Goal: Contribute content

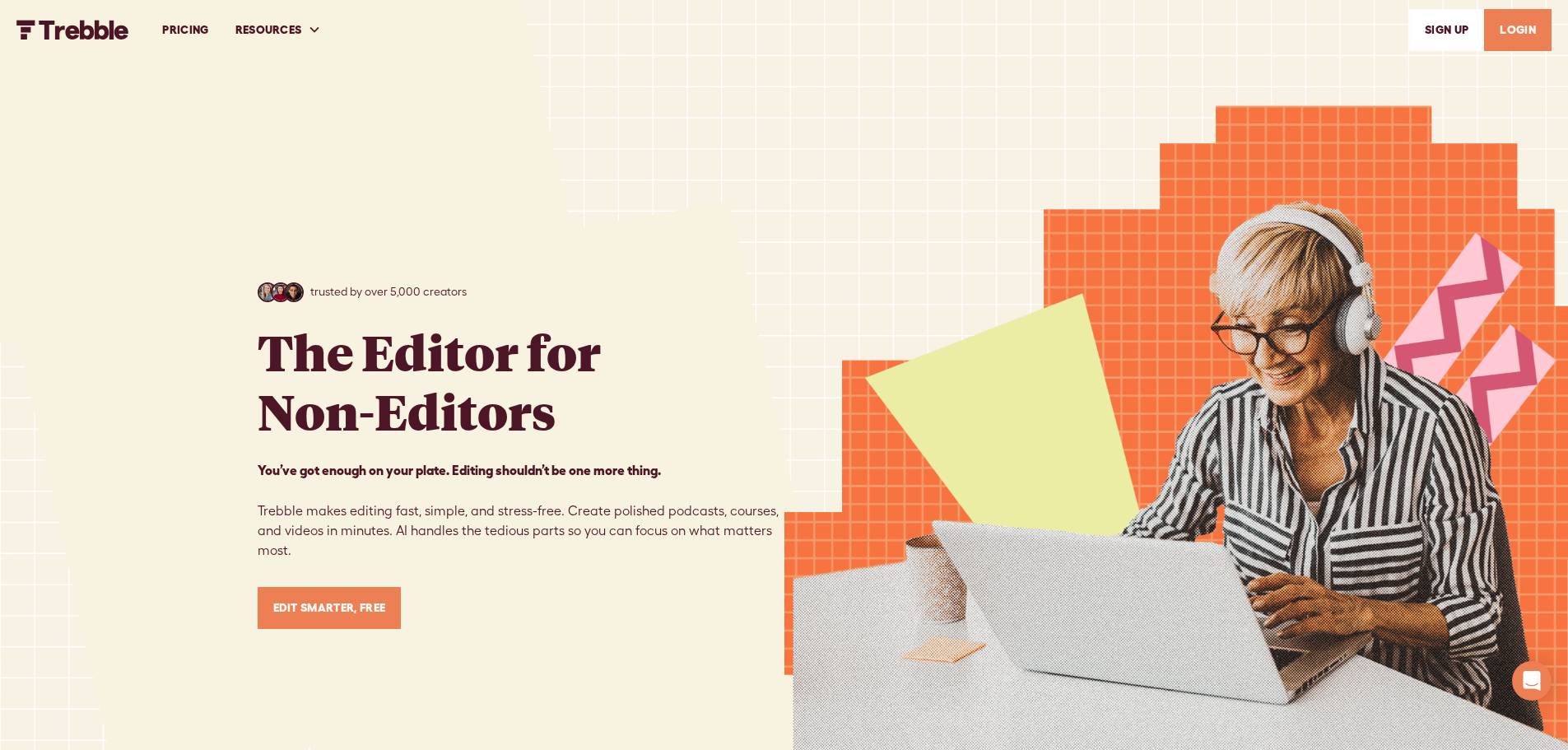
click at [324, 612] on link "Edit Smarter, Free" at bounding box center [330, 608] width 144 height 42
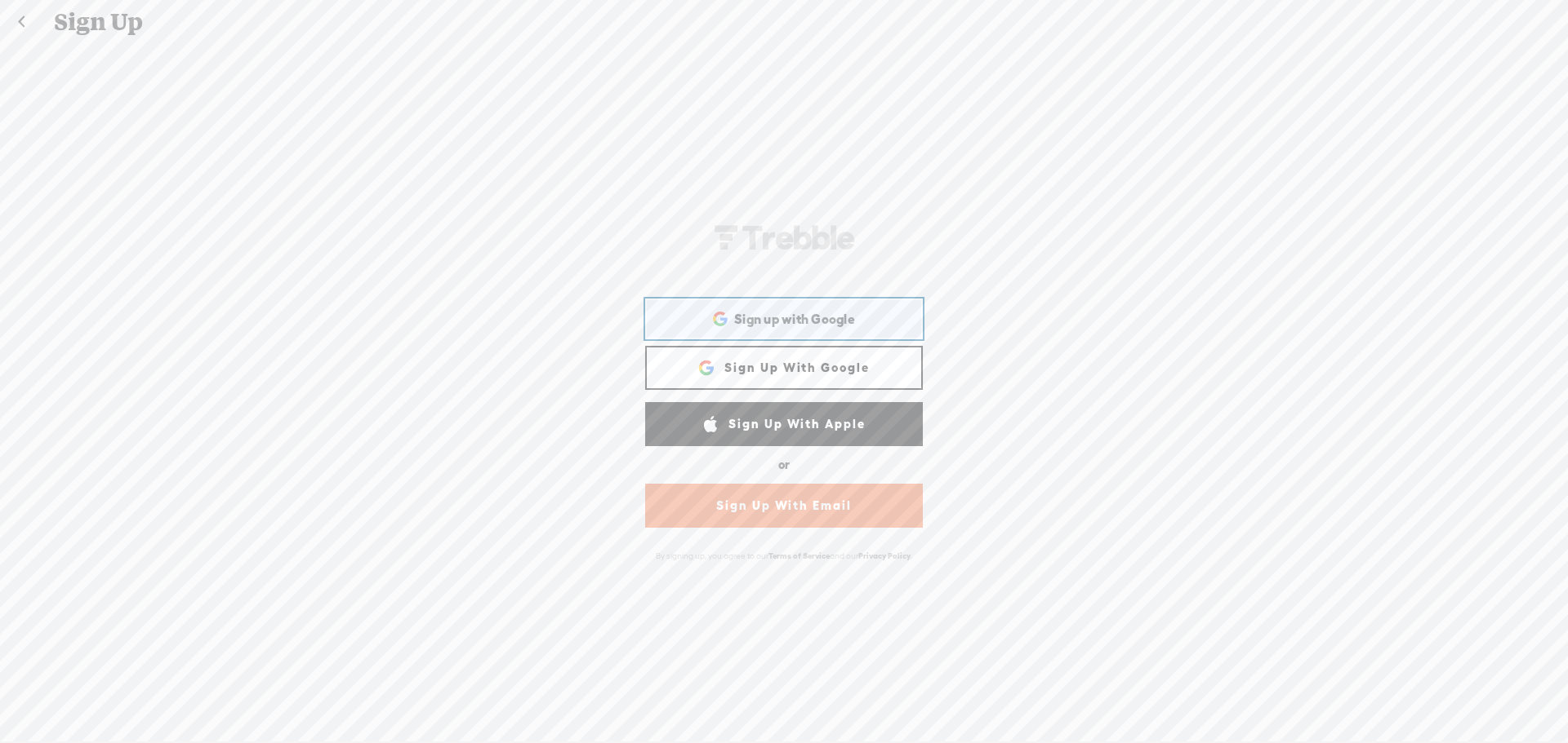
click at [799, 321] on span "Sign up with Google" at bounding box center [794, 319] width 121 height 17
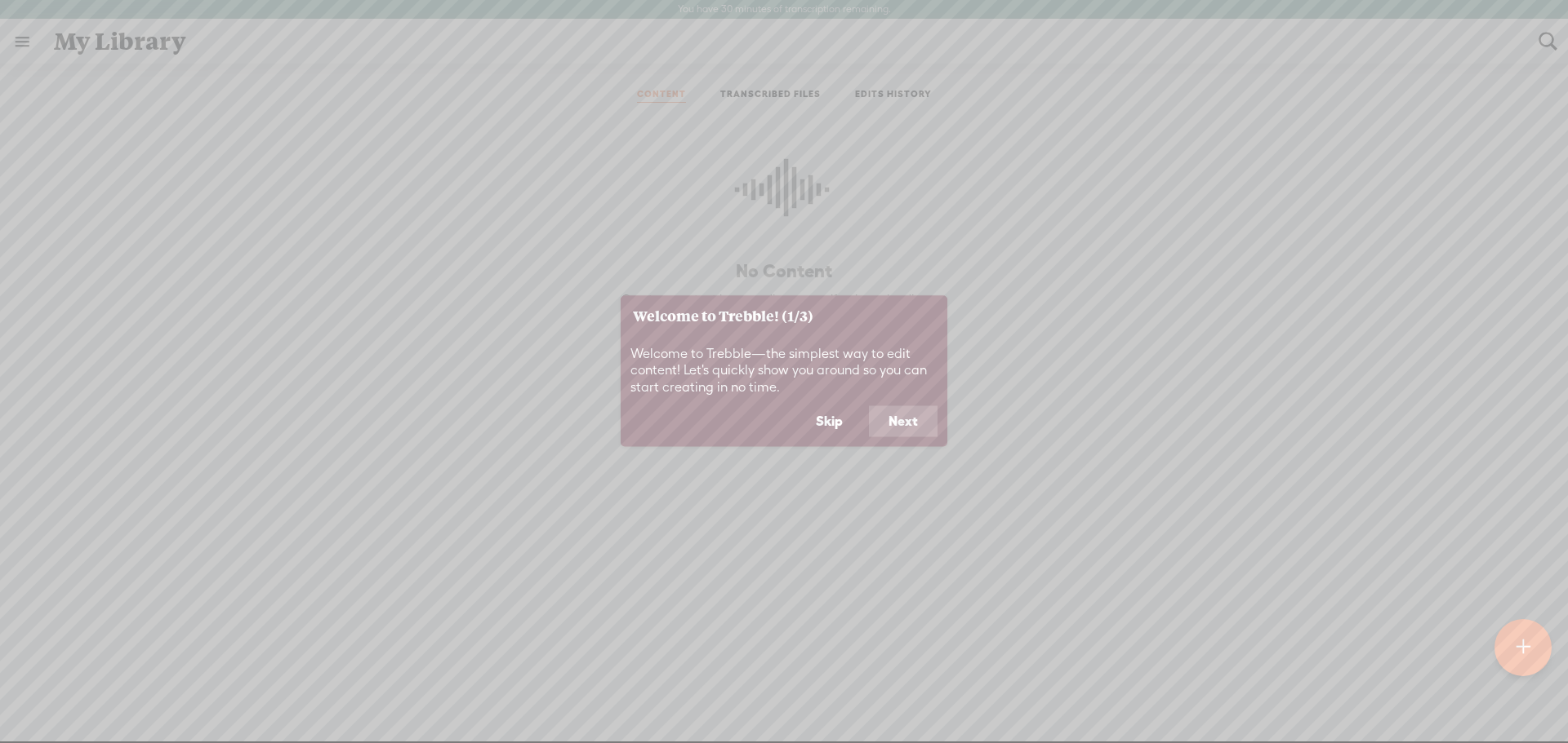
click at [898, 426] on button "Next" at bounding box center [902, 421] width 68 height 31
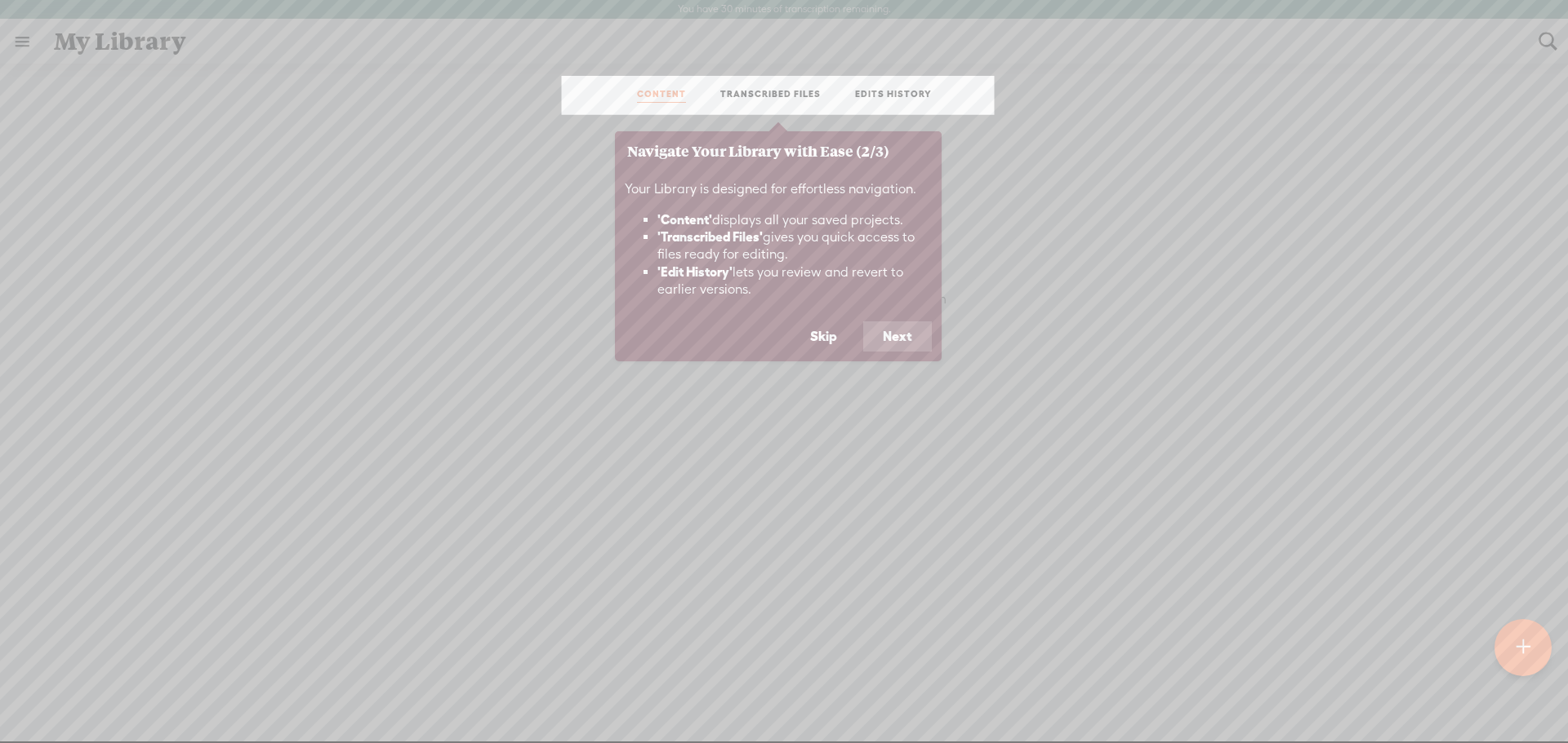
click at [886, 333] on button "Next" at bounding box center [897, 337] width 68 height 31
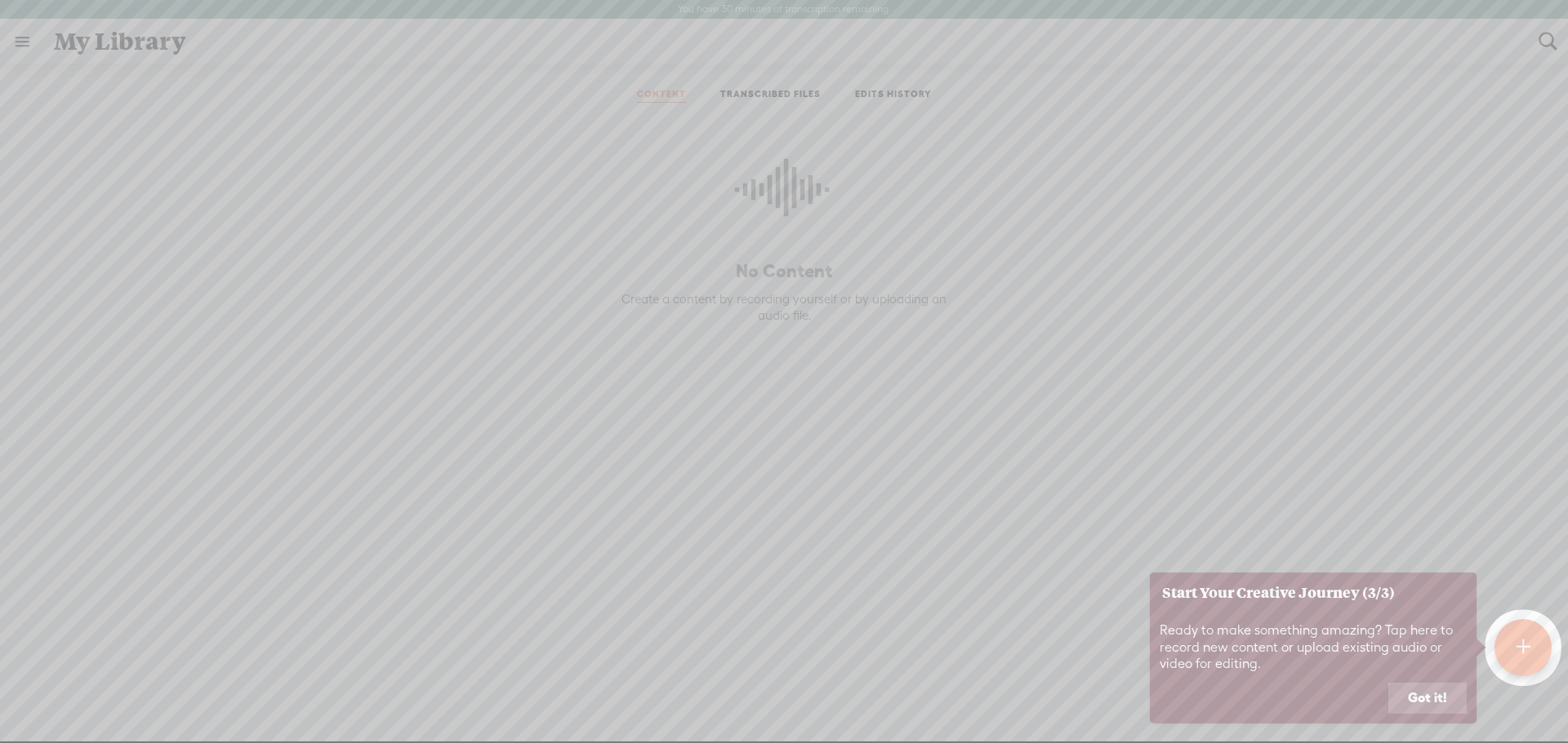
click at [1424, 693] on button "Got it!" at bounding box center [1427, 698] width 79 height 31
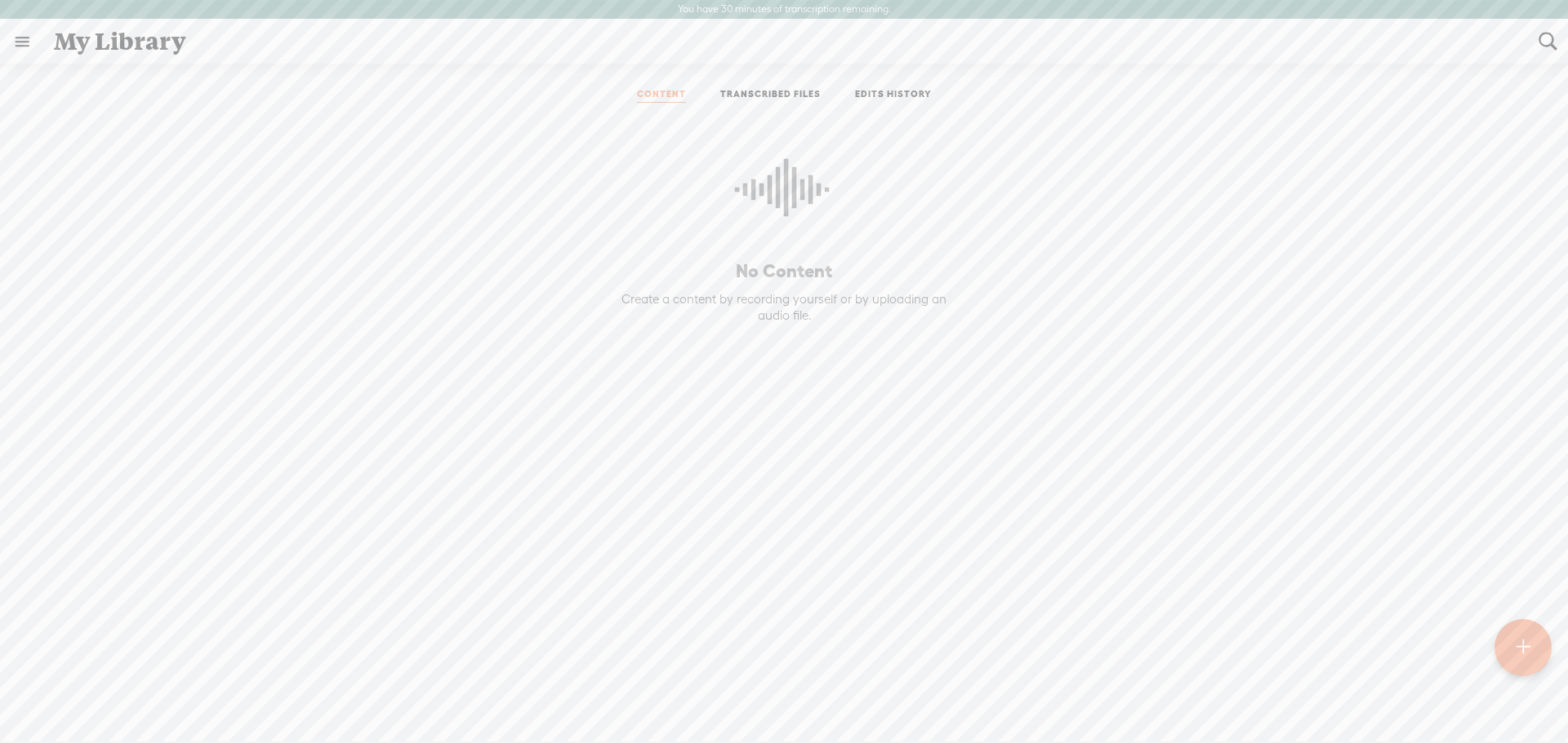
click at [1525, 650] on t at bounding box center [1523, 648] width 14 height 36
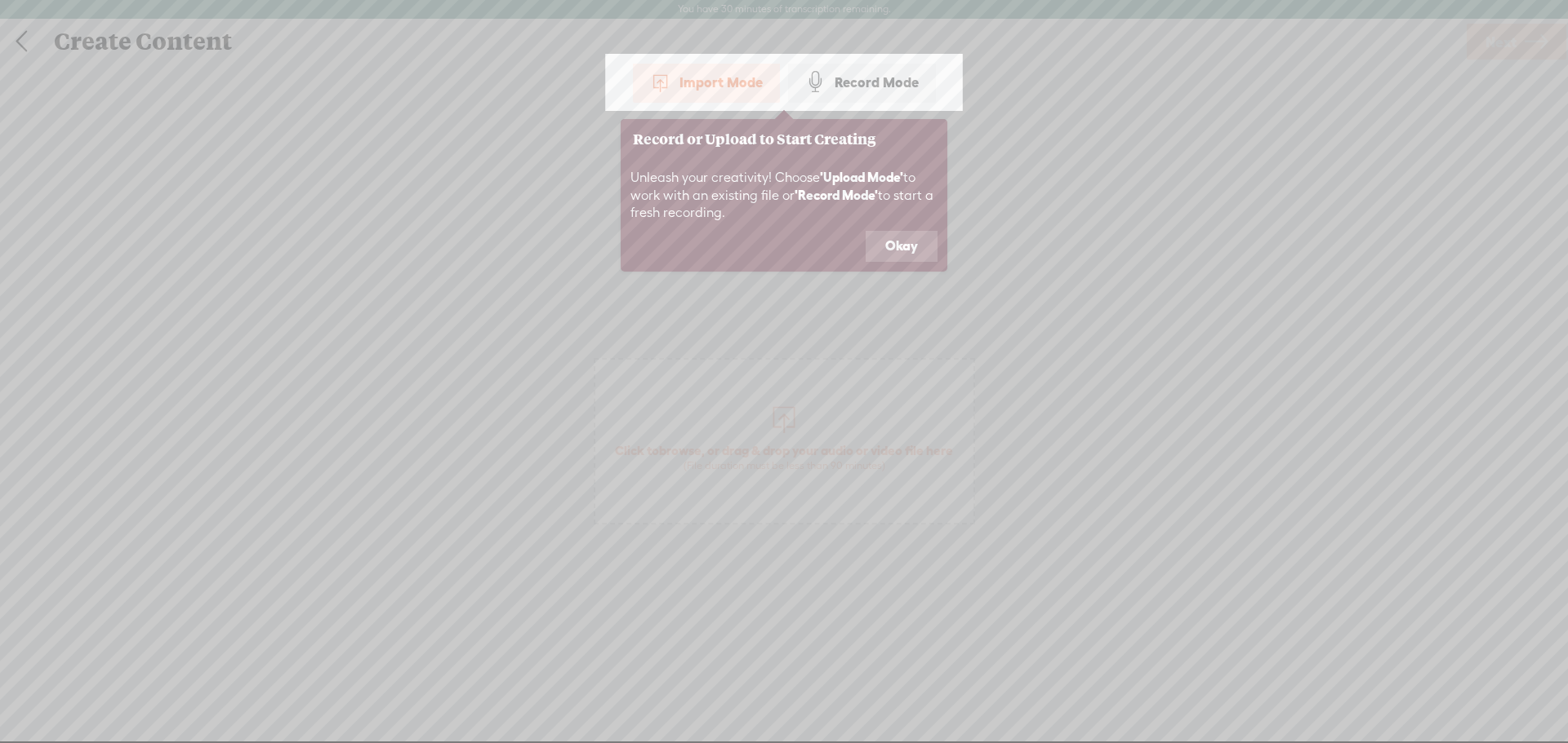
click at [716, 97] on div "Import Mode" at bounding box center [706, 82] width 147 height 41
click at [881, 249] on button "Okay" at bounding box center [901, 247] width 72 height 31
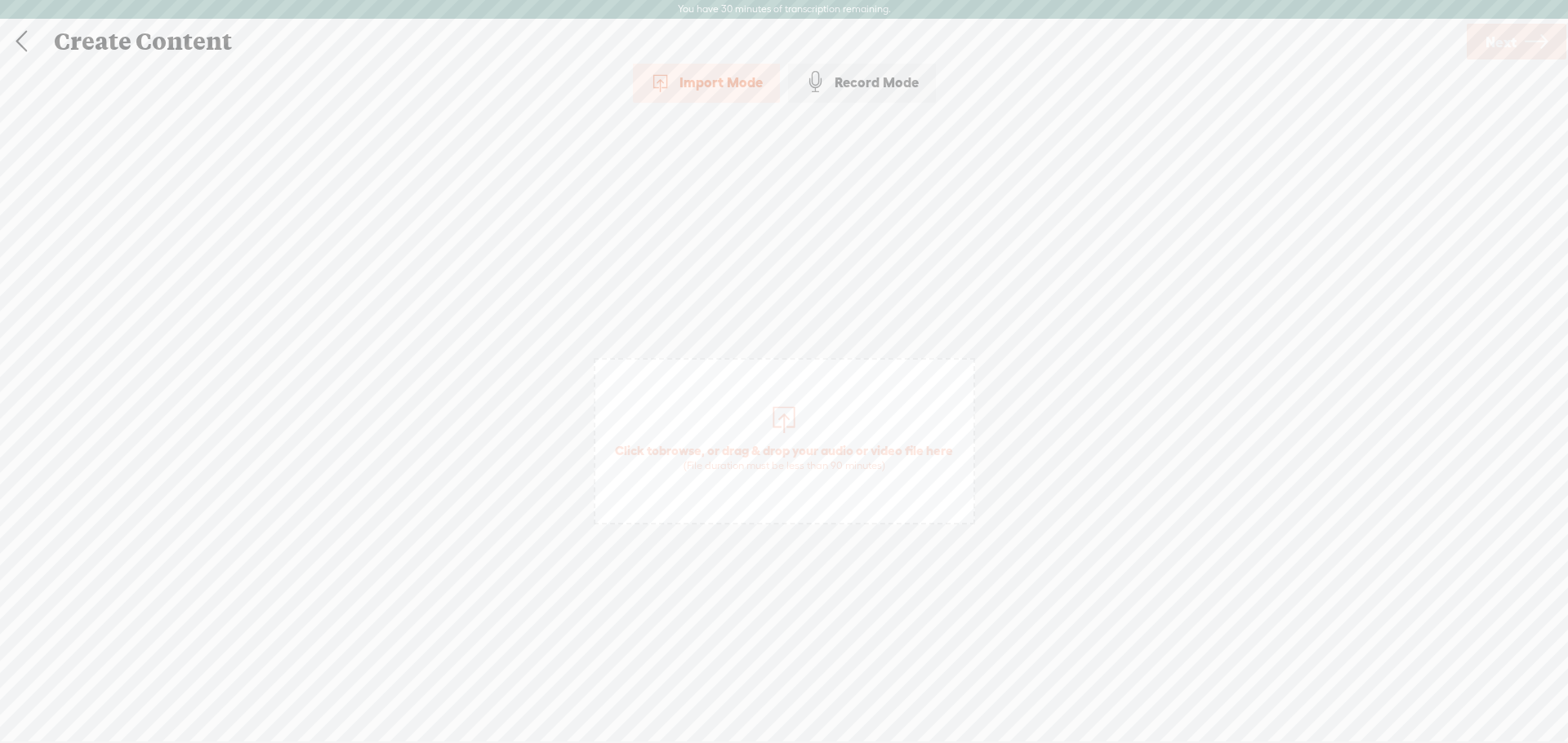
click at [723, 80] on div "Import Mode" at bounding box center [706, 82] width 147 height 41
click at [1504, 46] on span "Next" at bounding box center [1500, 41] width 31 height 41
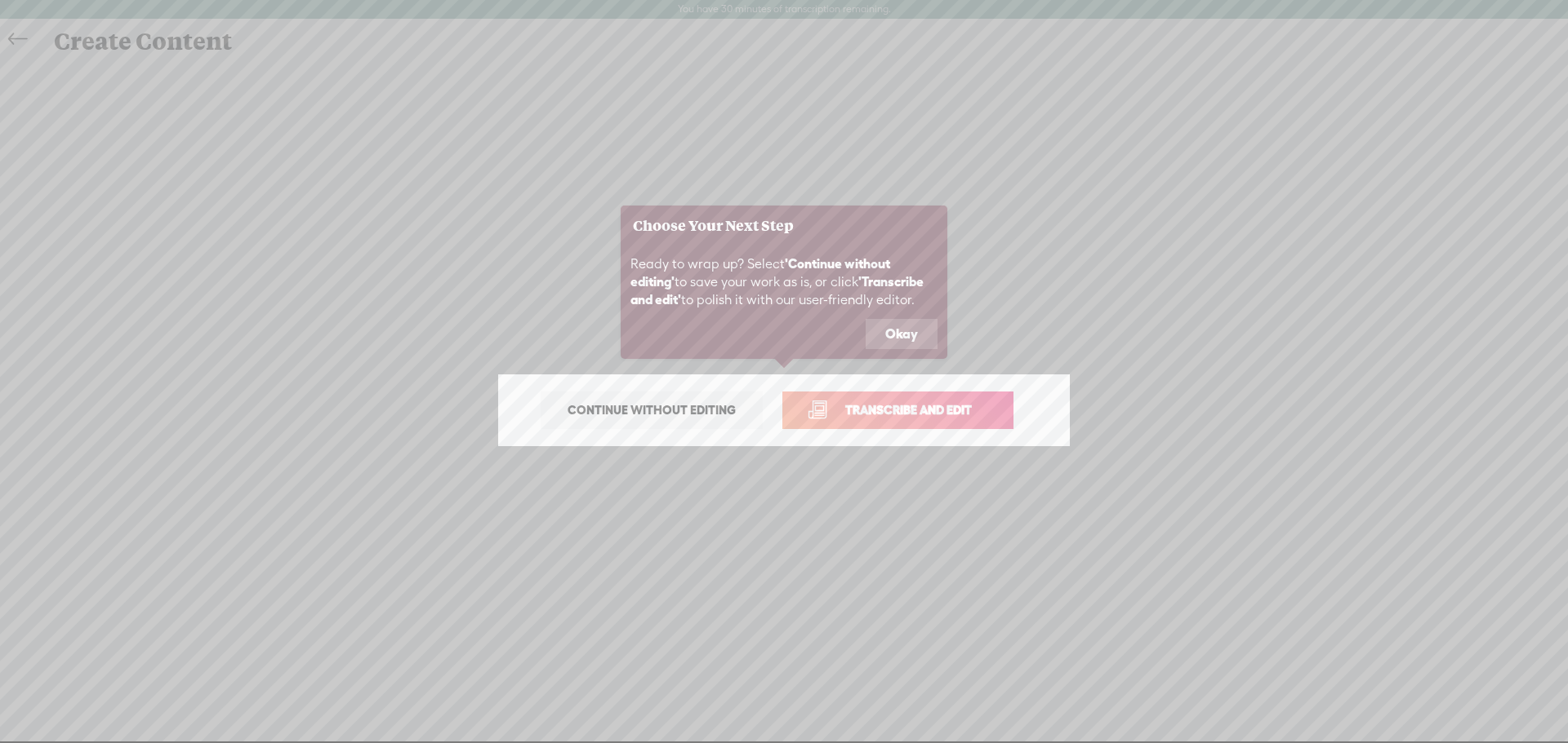
drag, startPoint x: 896, startPoint y: 327, endPoint x: 851, endPoint y: 343, distance: 47.8
click at [896, 328] on button "Okay" at bounding box center [901, 334] width 72 height 31
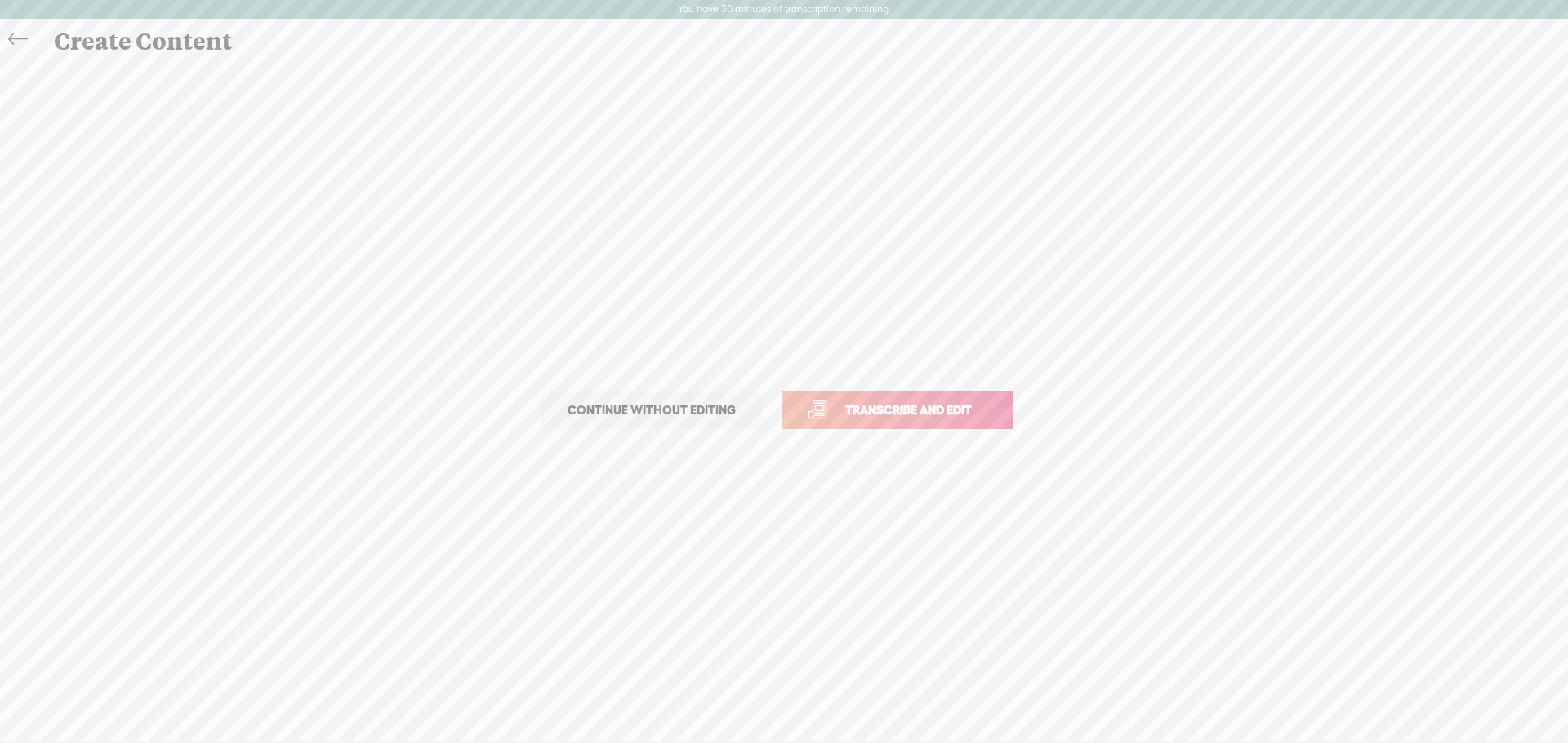
click at [656, 418] on span "Continue without editing" at bounding box center [651, 410] width 203 height 23
